Goal: Book appointment/travel/reservation

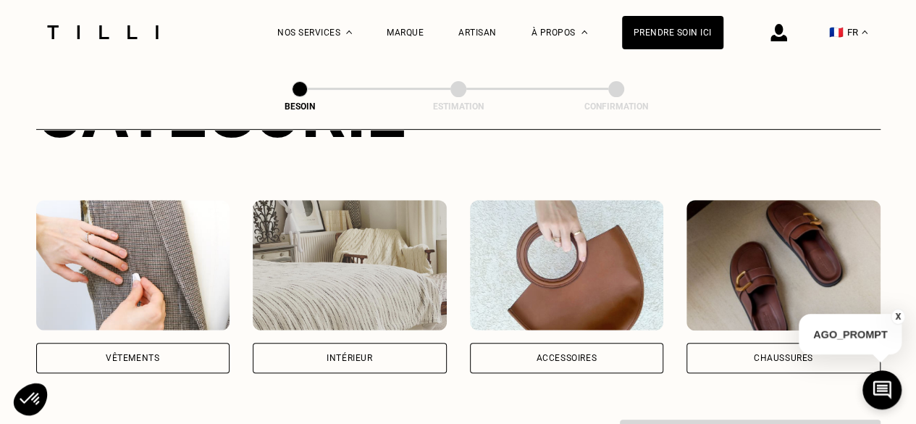
scroll to position [290, 0]
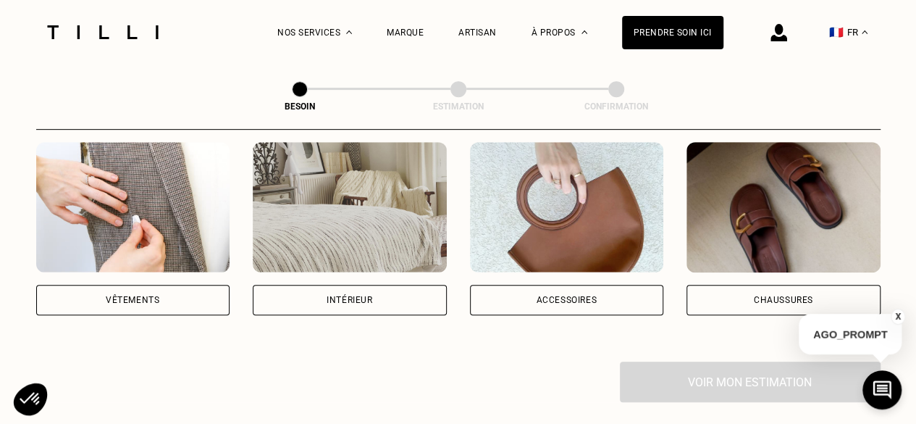
click at [403, 289] on div "Intérieur" at bounding box center [350, 300] width 194 height 30
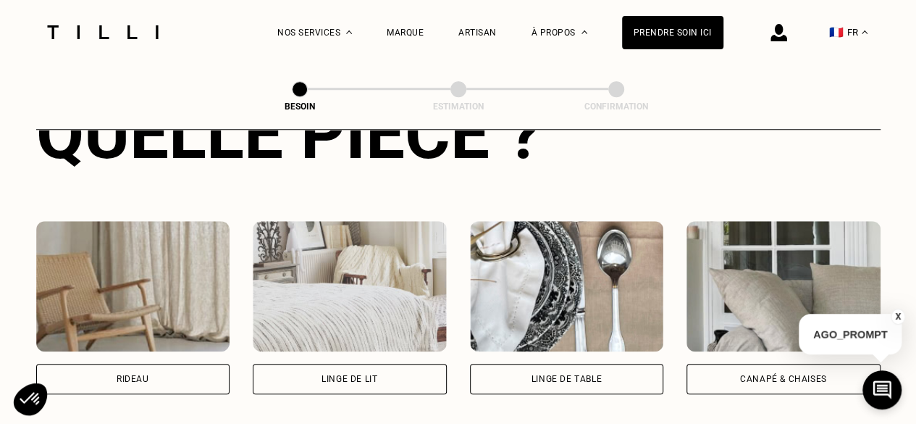
scroll to position [682, 0]
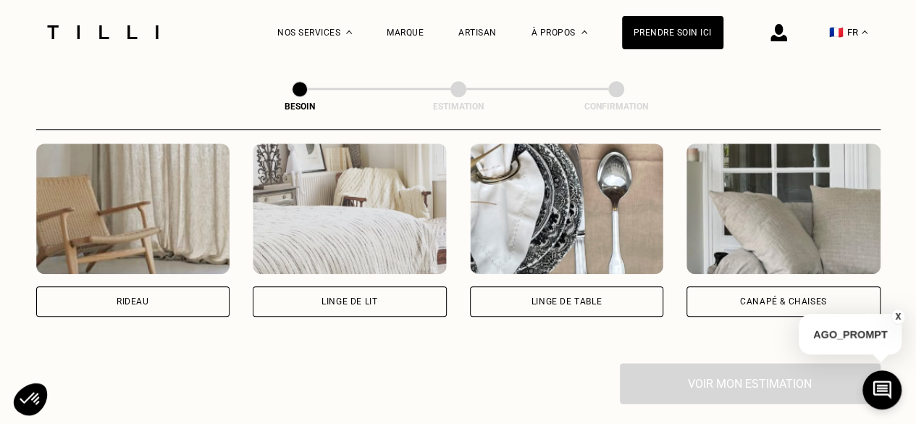
click at [175, 295] on div "Rideau" at bounding box center [133, 301] width 194 height 30
select select "FR"
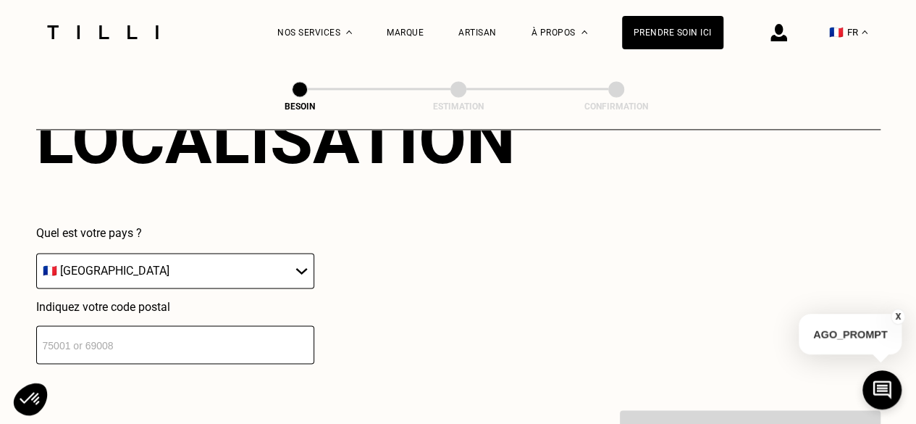
scroll to position [1013, 0]
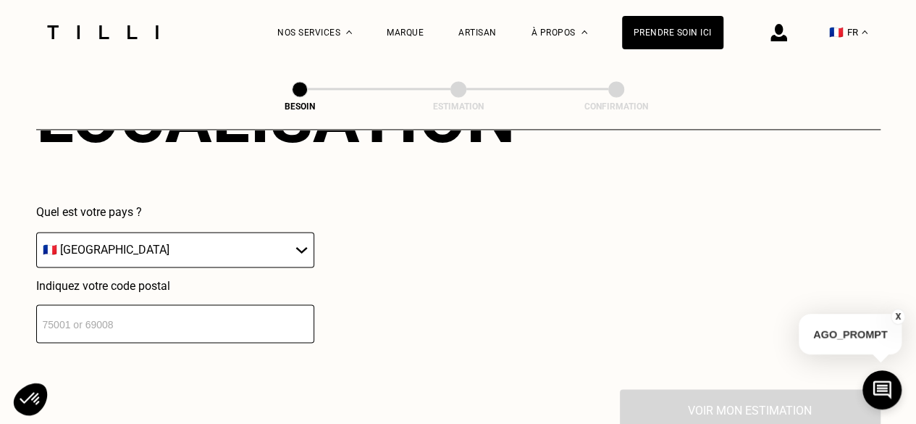
click at [198, 314] on input "number" at bounding box center [175, 323] width 278 height 38
type input "75017"
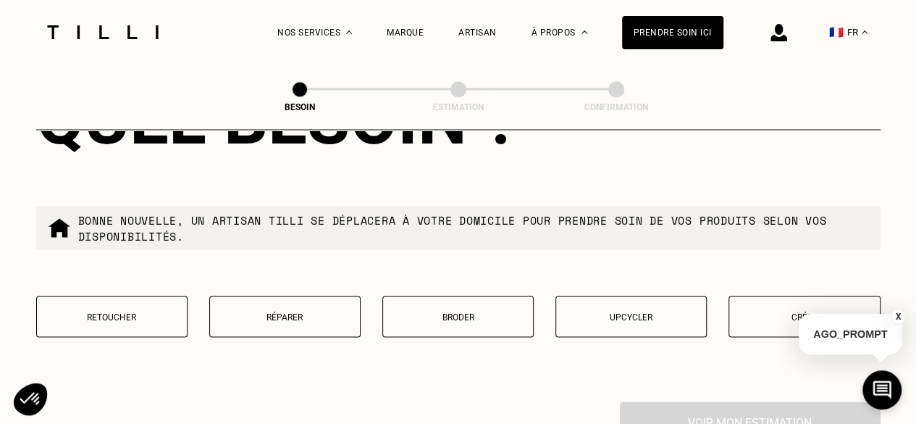
scroll to position [1373, 0]
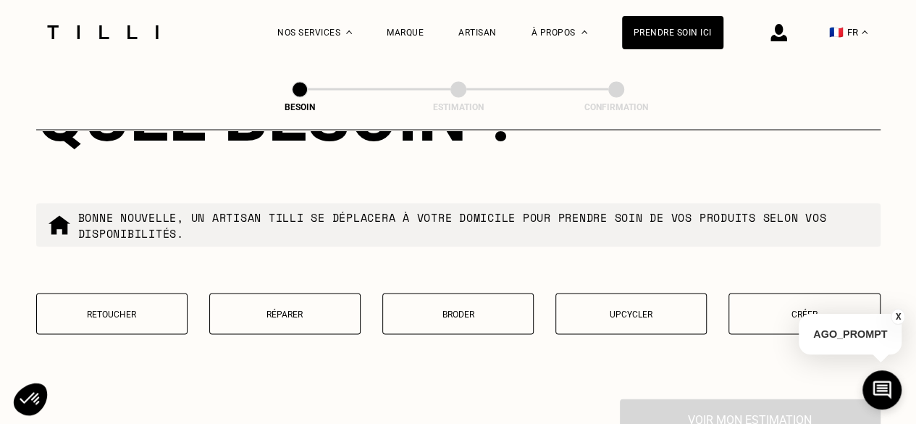
click at [272, 319] on button "Réparer" at bounding box center [284, 313] width 151 height 41
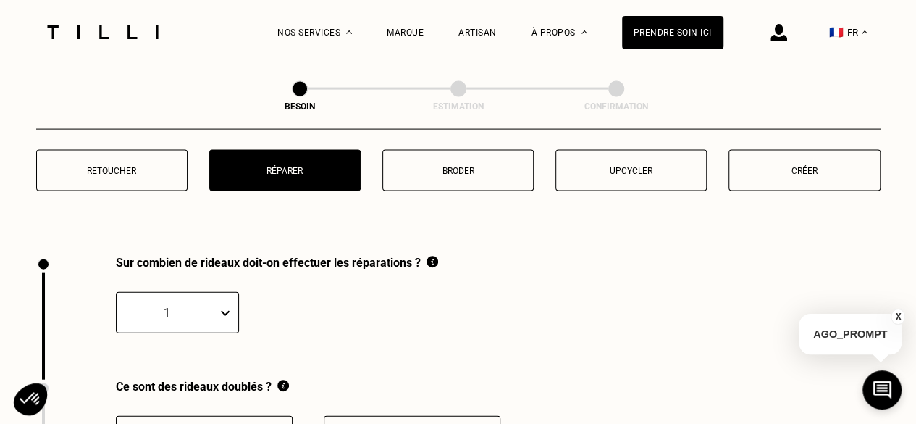
scroll to position [1600, 0]
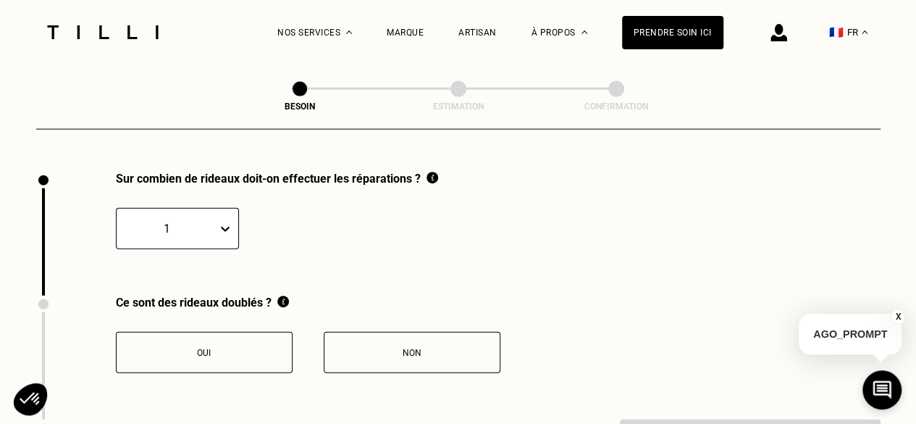
click at [227, 223] on div "Sur combien de rideaux doit-on effectuer les réparations ? 1" at bounding box center [237, 234] width 402 height 124
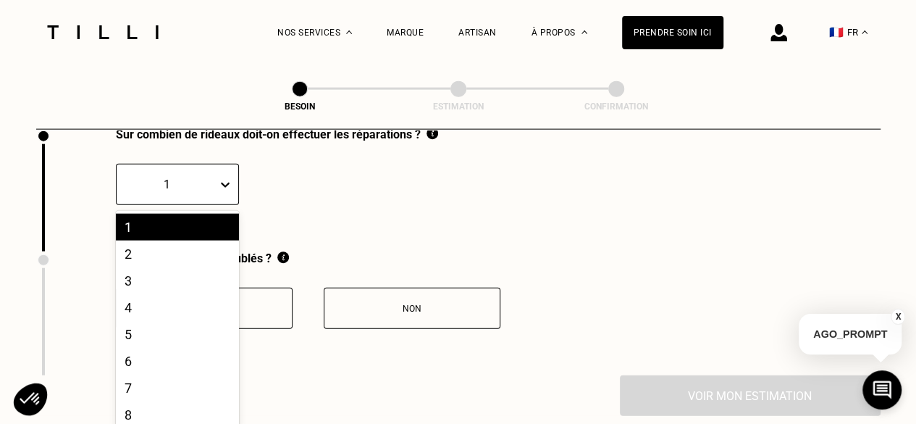
scroll to position [1645, 0]
click at [205, 332] on div "5" at bounding box center [177, 333] width 123 height 27
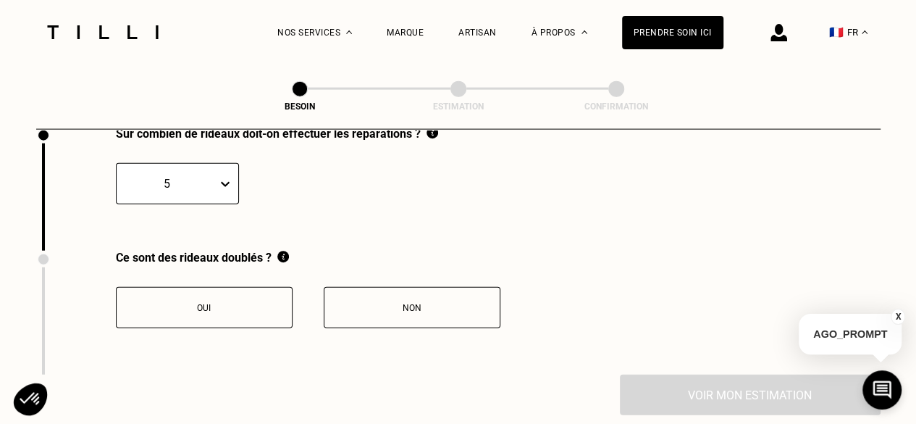
click at [235, 303] on button "Oui" at bounding box center [204, 307] width 177 height 41
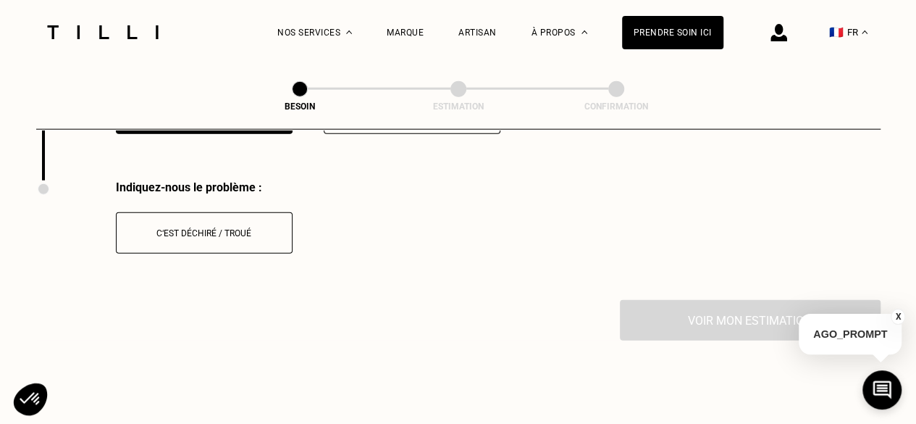
scroll to position [1848, 0]
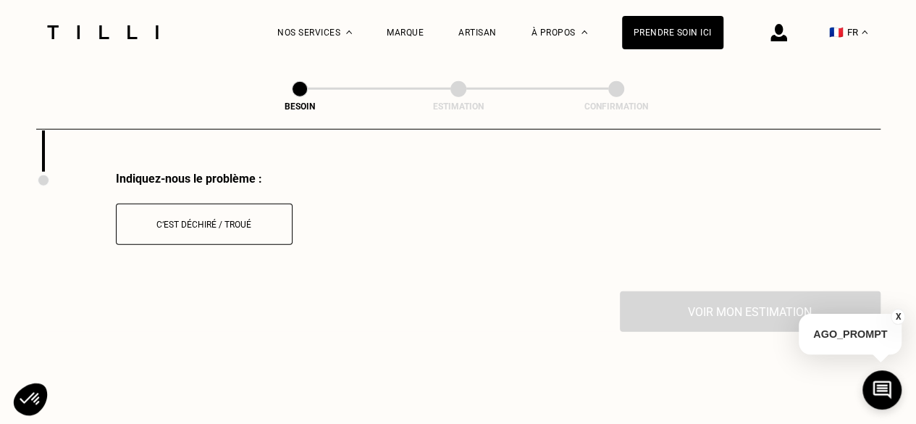
click at [265, 224] on button "C‘est déchiré / troué" at bounding box center [204, 224] width 177 height 41
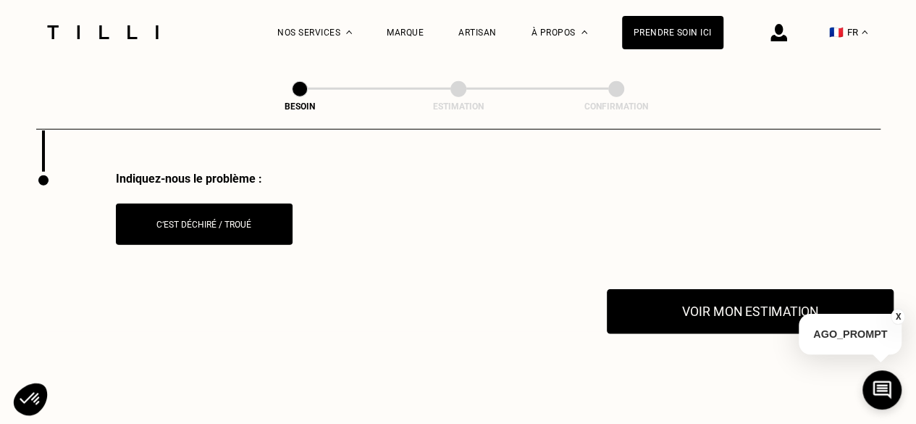
click at [728, 312] on button "Voir mon estimation" at bounding box center [750, 311] width 287 height 45
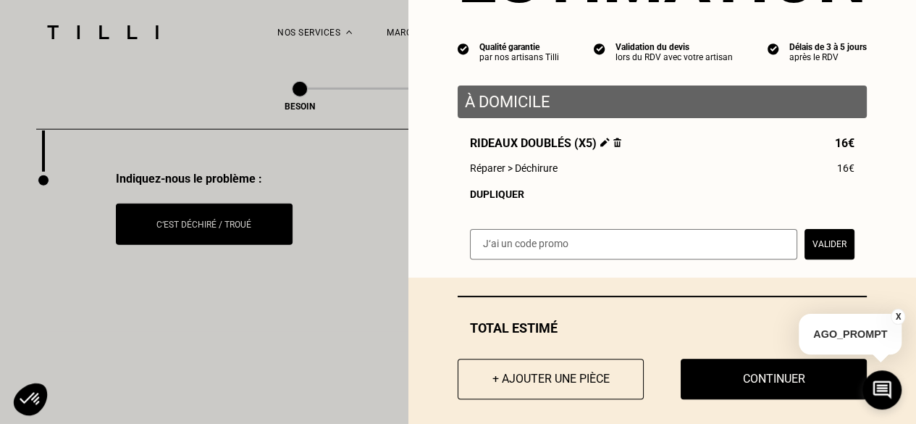
scroll to position [125, 0]
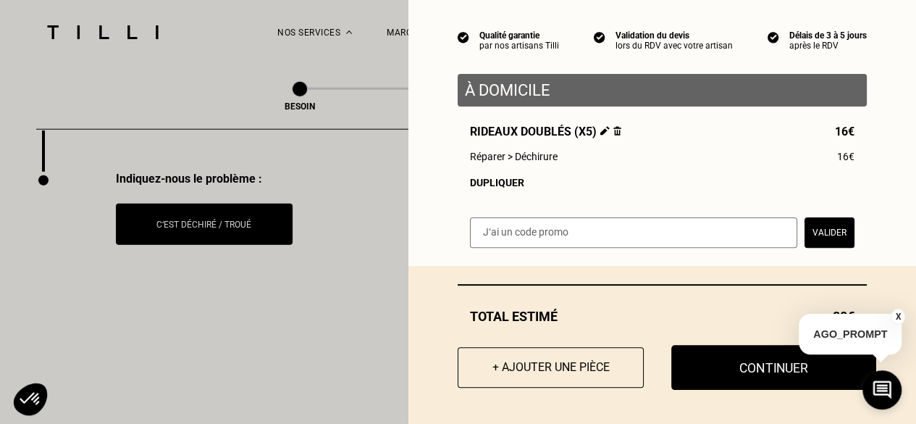
click at [769, 367] on button "Continuer" at bounding box center [773, 367] width 205 height 45
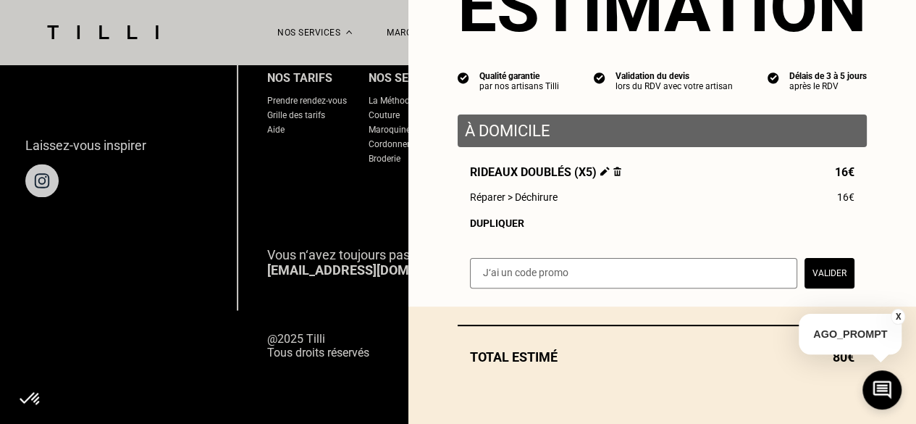
scroll to position [84, 0]
select select "FR"
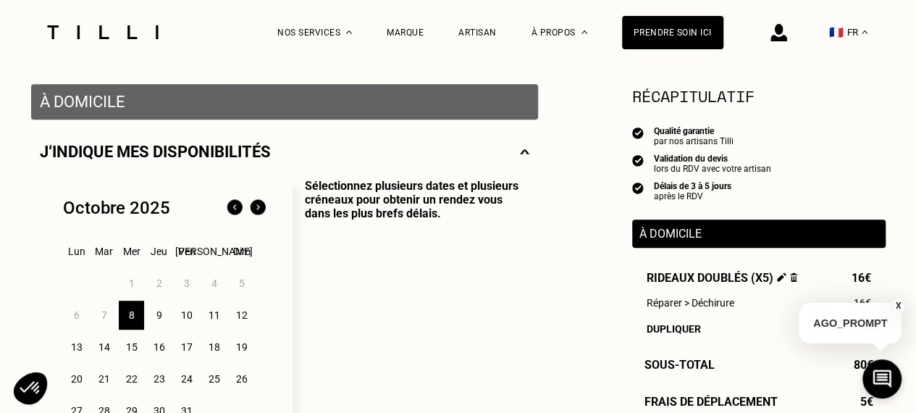
scroll to position [290, 0]
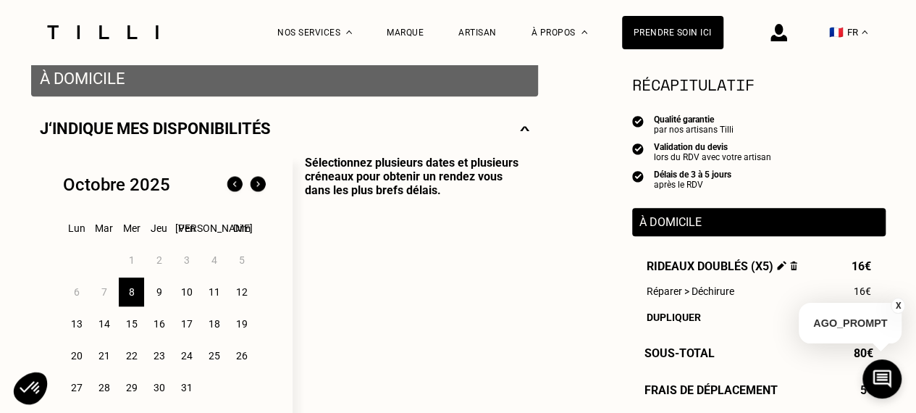
click at [185, 296] on div "10" at bounding box center [186, 291] width 25 height 29
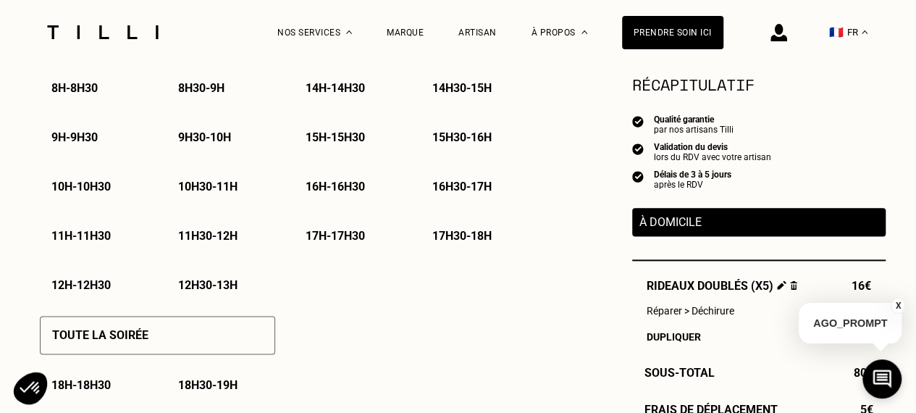
scroll to position [797, 0]
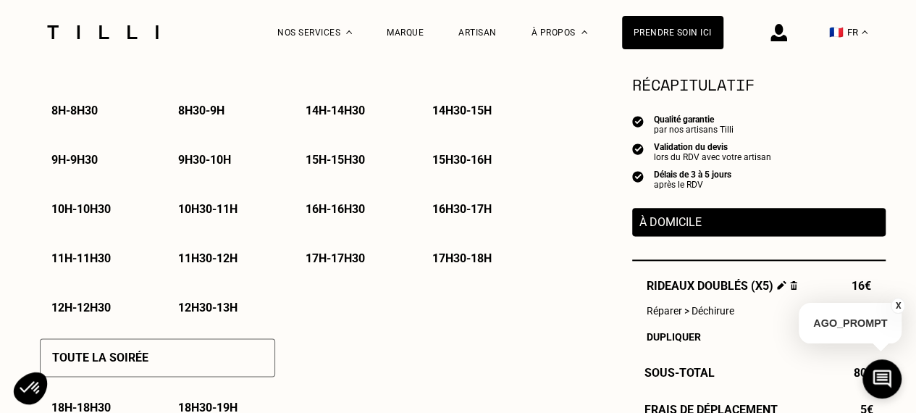
click at [198, 306] on p "12h30 - 13h" at bounding box center [207, 308] width 59 height 14
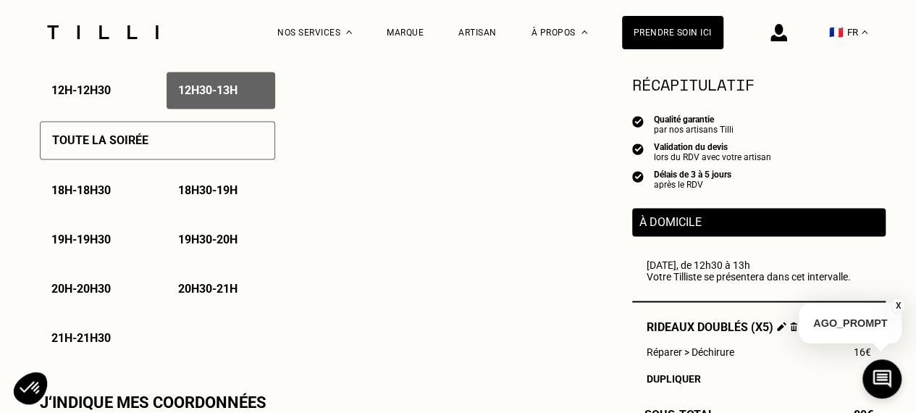
scroll to position [1159, 0]
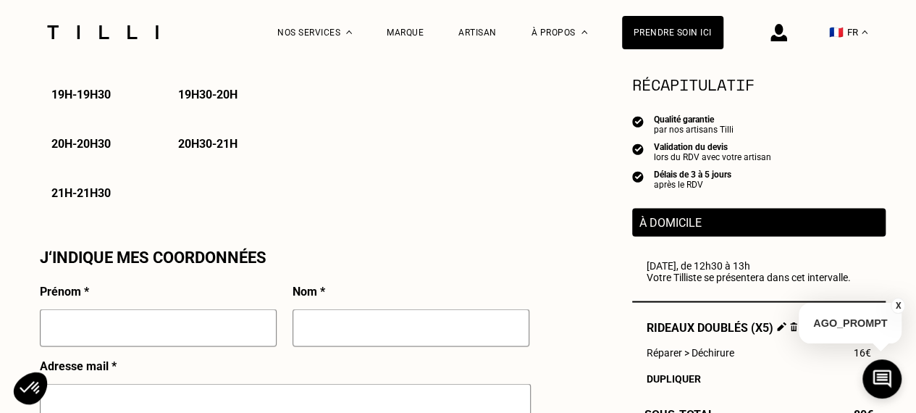
click at [184, 332] on input "text" at bounding box center [158, 328] width 237 height 38
type input "[PERSON_NAME]"
type input "Helias"
type input "[PERSON_NAME][EMAIL_ADDRESS][DOMAIN_NAME]"
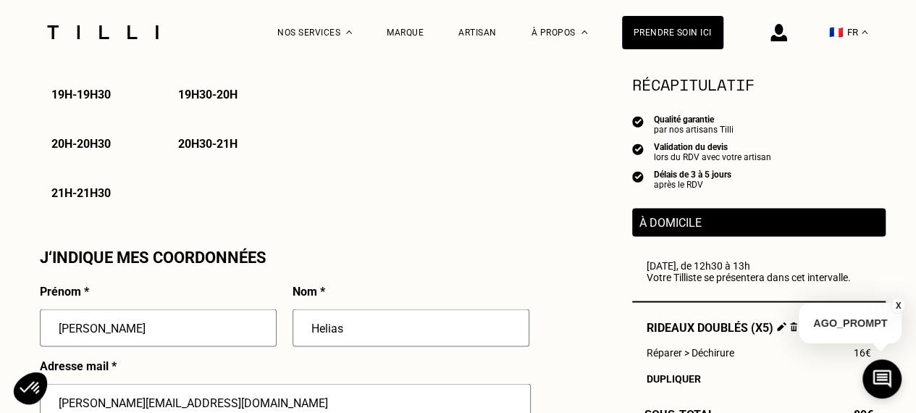
type input "06 46 22 60 20"
type input "[STREET_ADDRESS]"
type input "CODE 0B9632"
type input "[GEOGRAPHIC_DATA] 17"
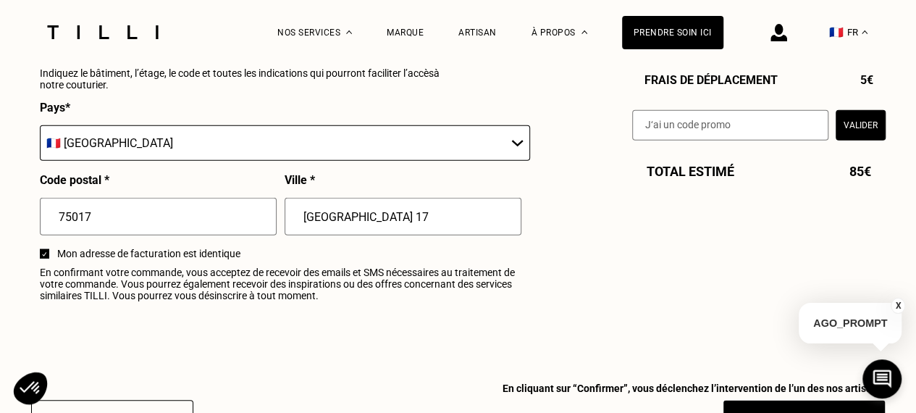
scroll to position [1883, 0]
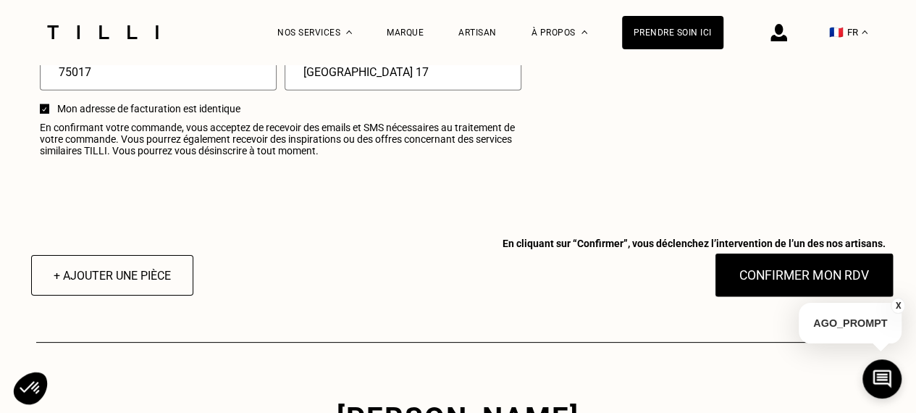
click at [799, 281] on button "Confirmer mon RDV" at bounding box center [804, 275] width 180 height 45
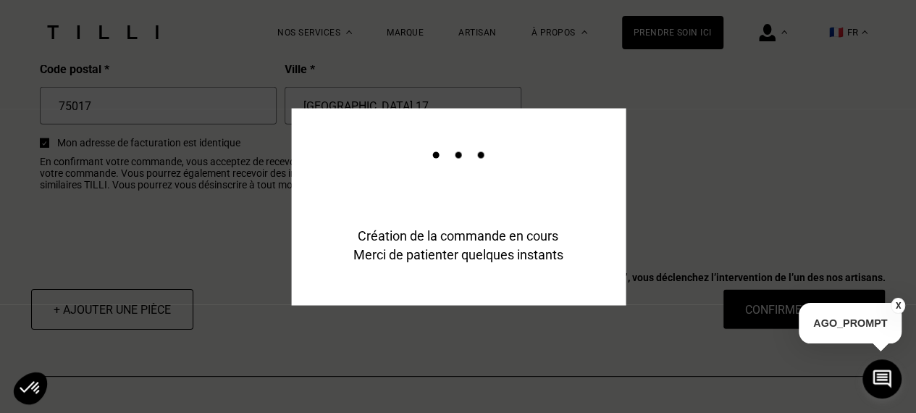
scroll to position [1918, 0]
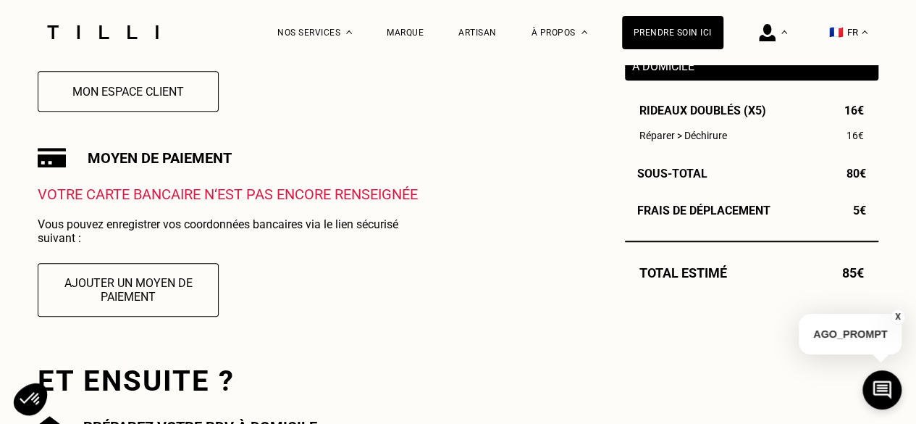
scroll to position [435, 0]
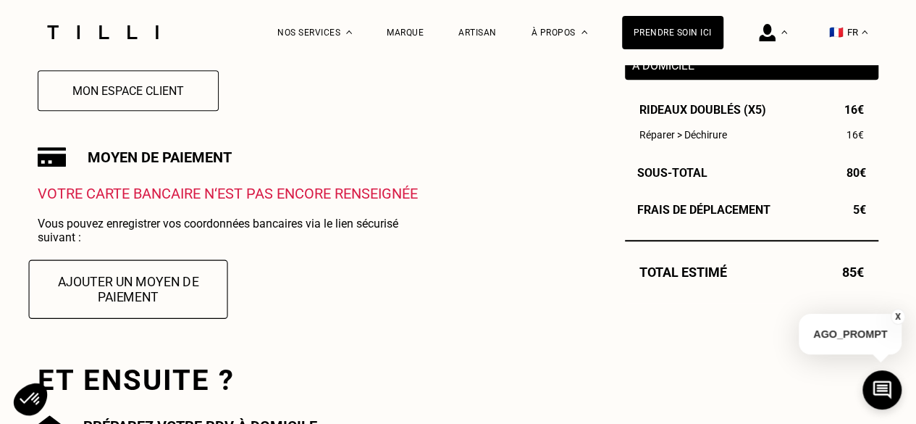
click at [176, 301] on button "Ajouter un moyen de paiement" at bounding box center [128, 288] width 199 height 59
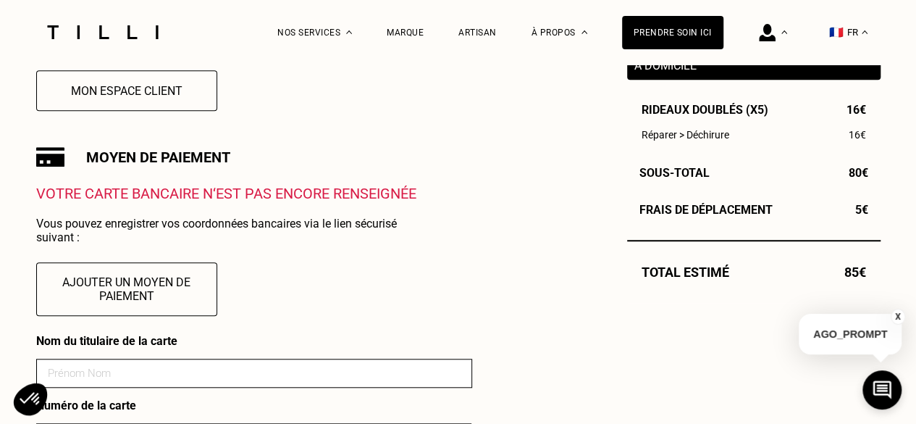
scroll to position [507, 0]
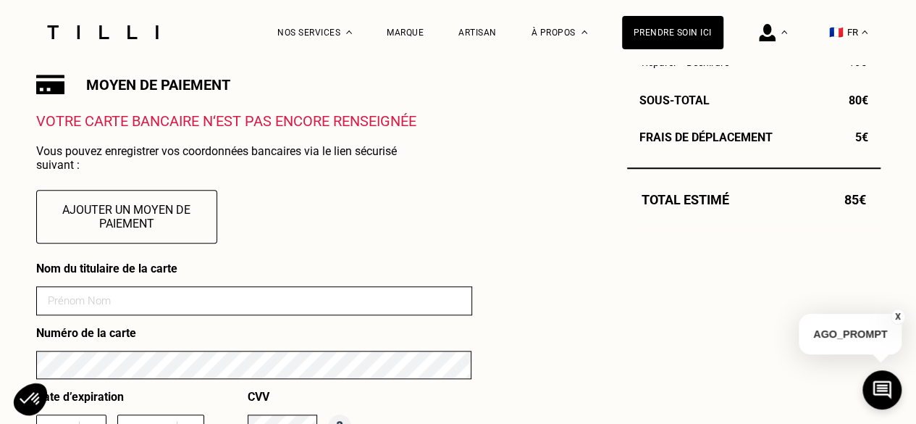
click at [240, 298] on input at bounding box center [254, 300] width 436 height 29
type input "[PERSON_NAME]"
type input "09"
type input "2027"
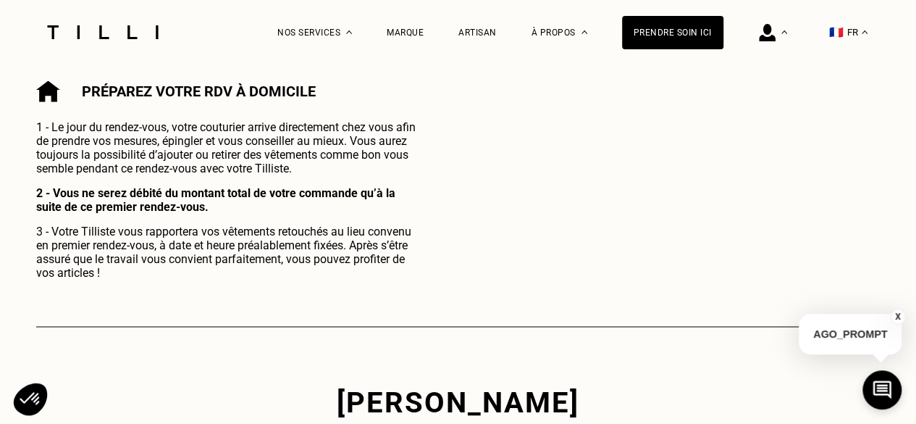
scroll to position [867, 0]
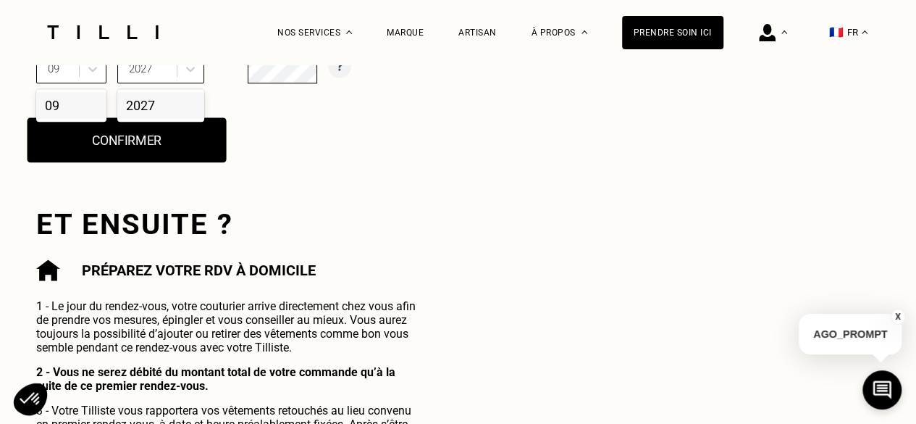
click at [191, 153] on button "Confirmer" at bounding box center [126, 139] width 199 height 45
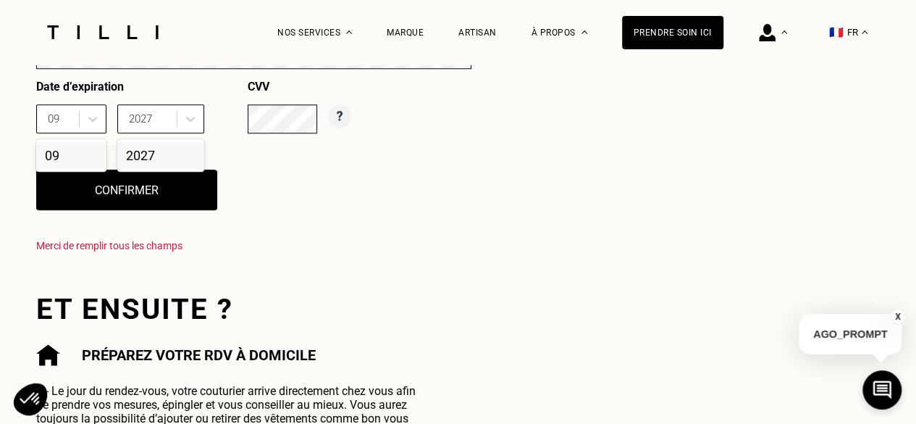
scroll to position [795, 0]
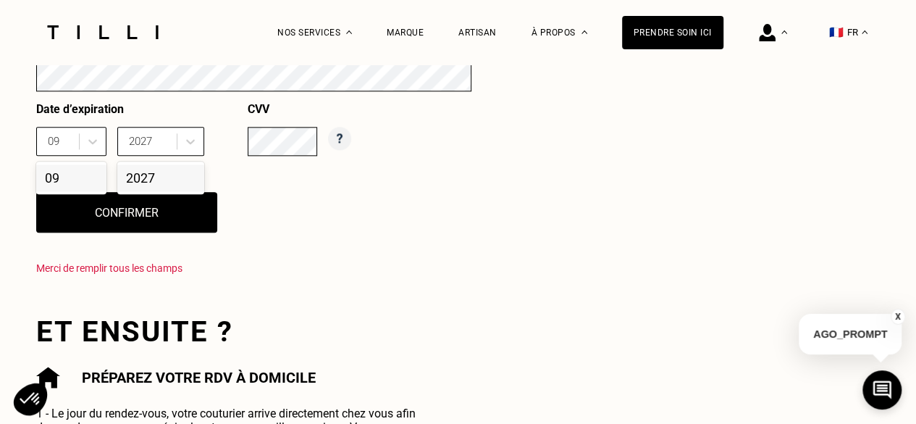
click at [155, 188] on div "2027" at bounding box center [160, 177] width 87 height 27
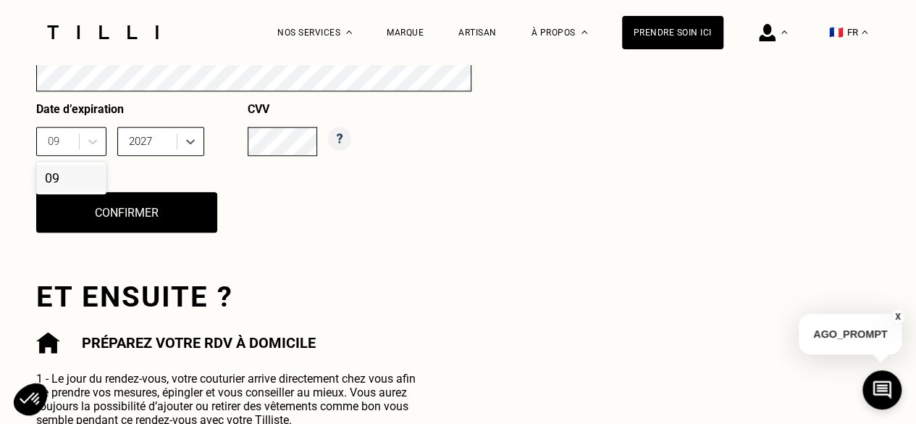
click at [87, 182] on div "09" at bounding box center [71, 177] width 70 height 27
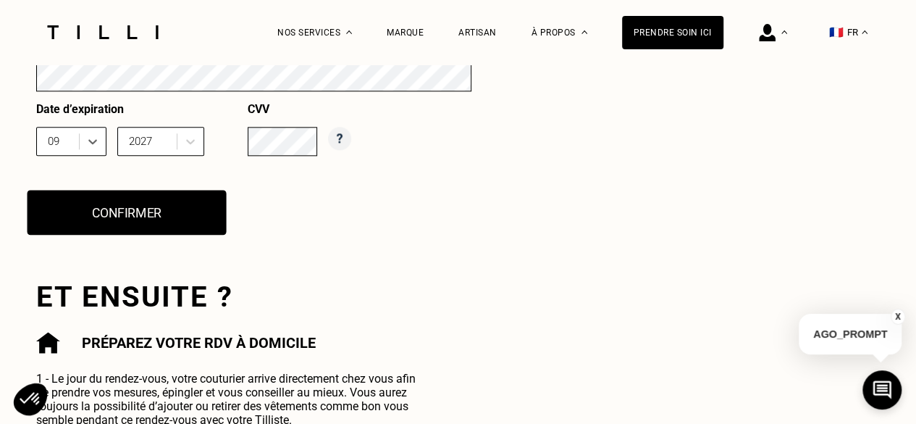
click at [125, 216] on button "Confirmer" at bounding box center [126, 212] width 199 height 45
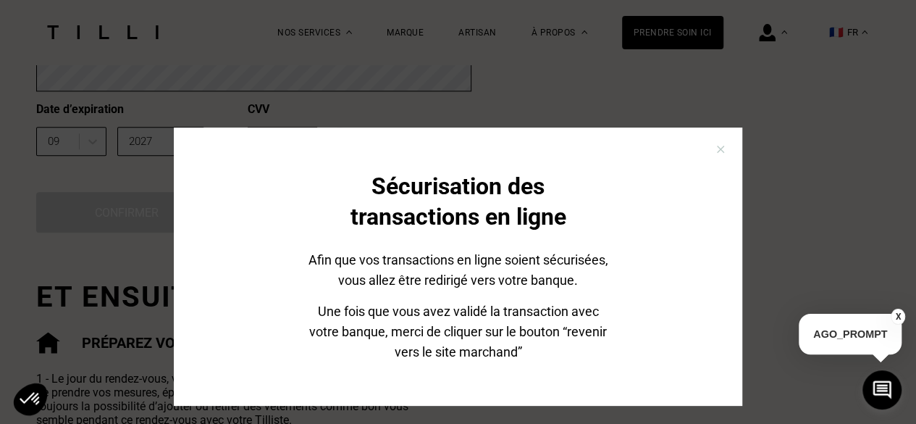
scroll to position [72, 0]
